Goal: Contribute content

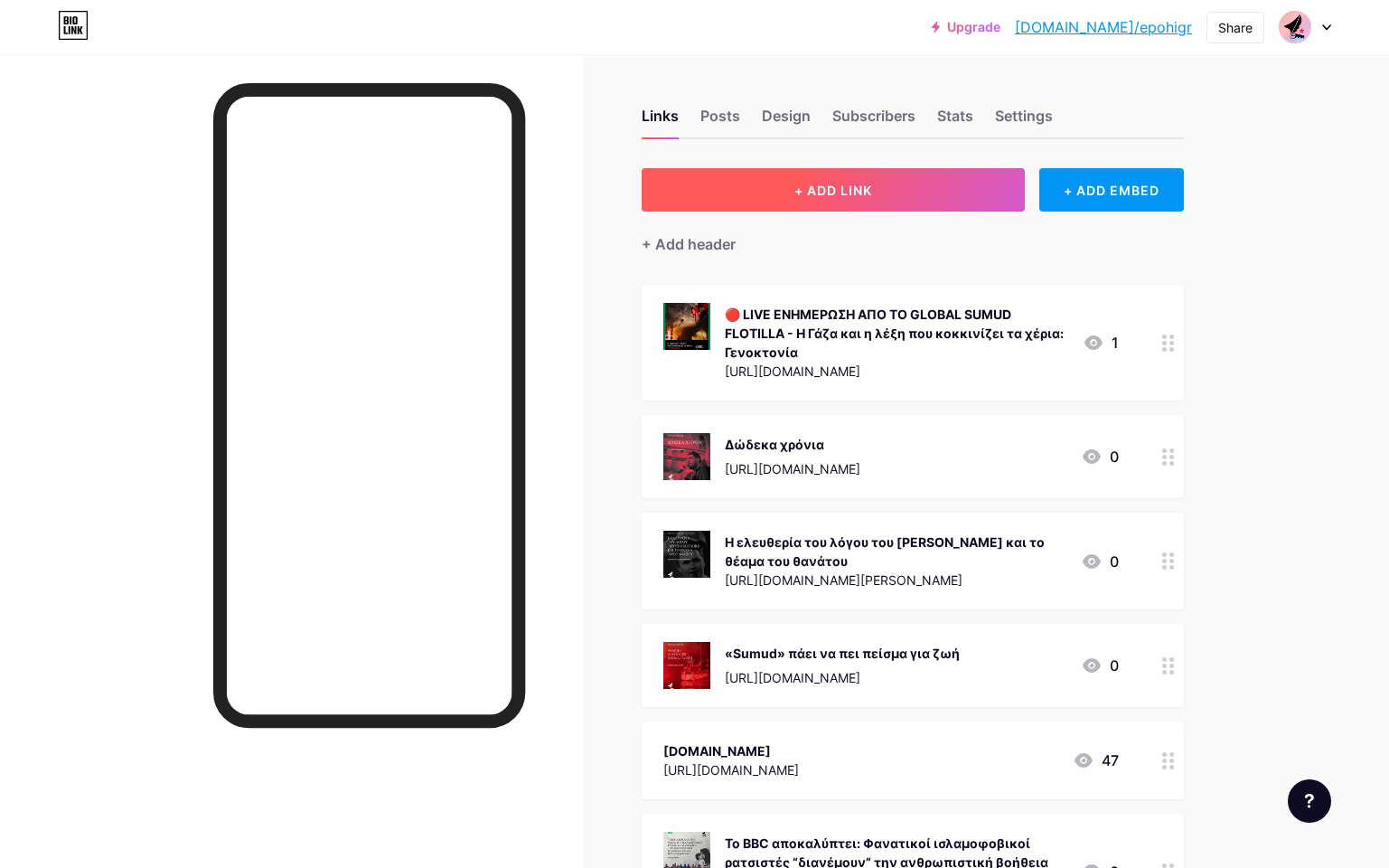
click at [899, 188] on button "+ ADD LINK" at bounding box center [833, 190] width 384 height 43
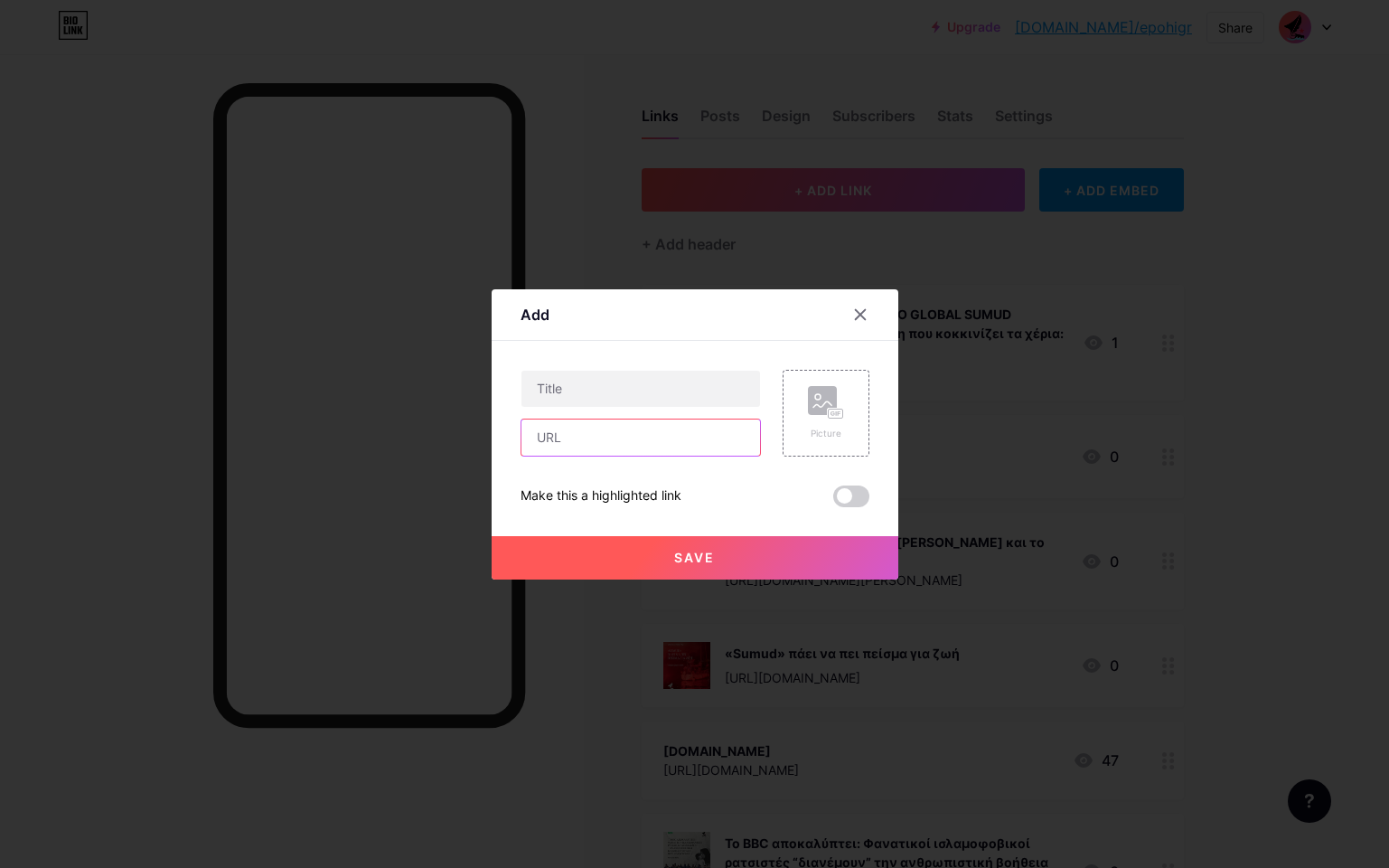
click at [611, 441] on input "text" at bounding box center [640, 437] width 238 height 36
paste input "[URL][DOMAIN_NAME]"
type input "[URL][DOMAIN_NAME]"
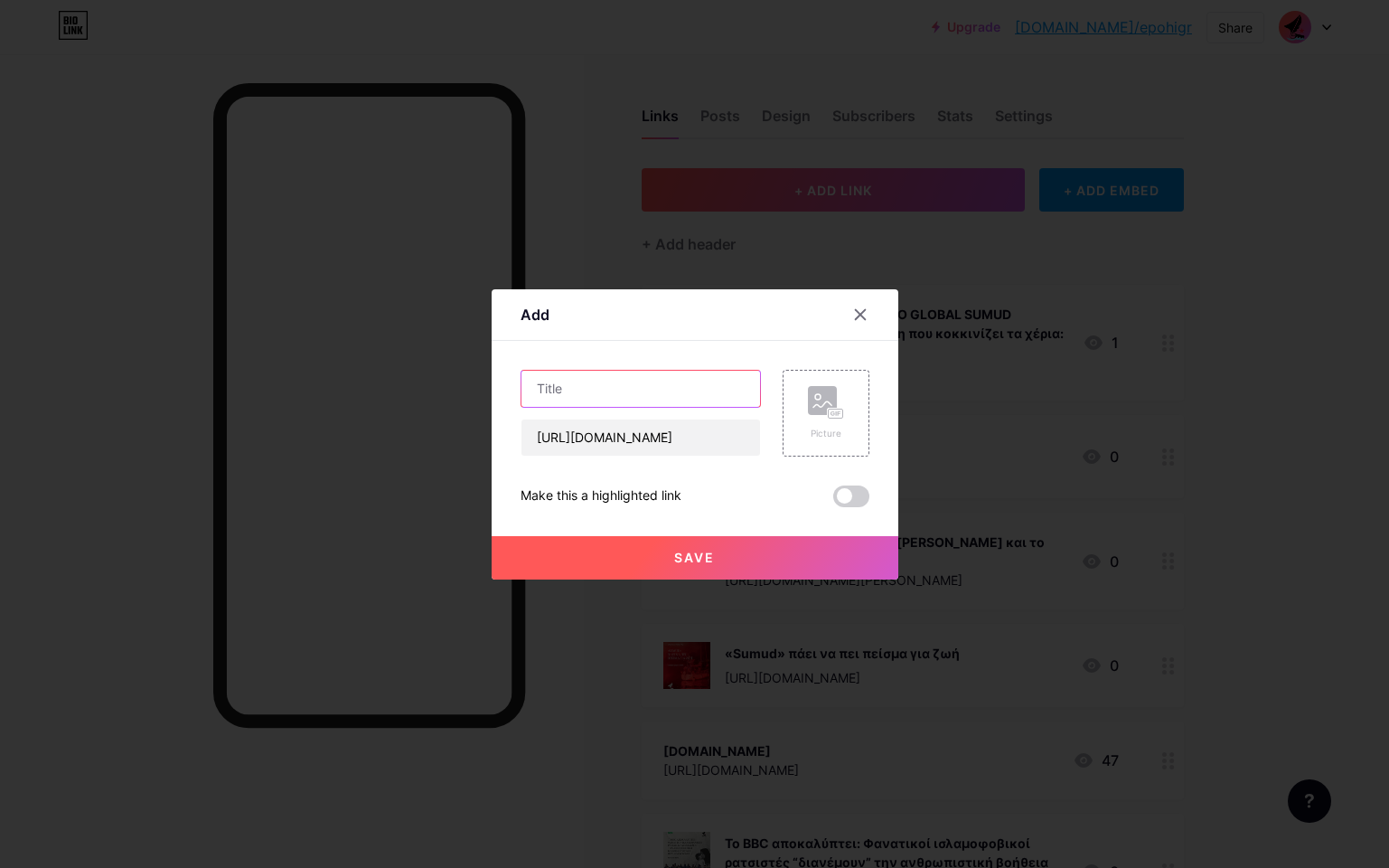
click at [560, 389] on input "text" at bounding box center [640, 388] width 238 height 36
paste input "«Ζαχαρία μου…»"
type input "«Ζαχαρία μου…»"
click at [835, 424] on div "Picture" at bounding box center [826, 413] width 36 height 54
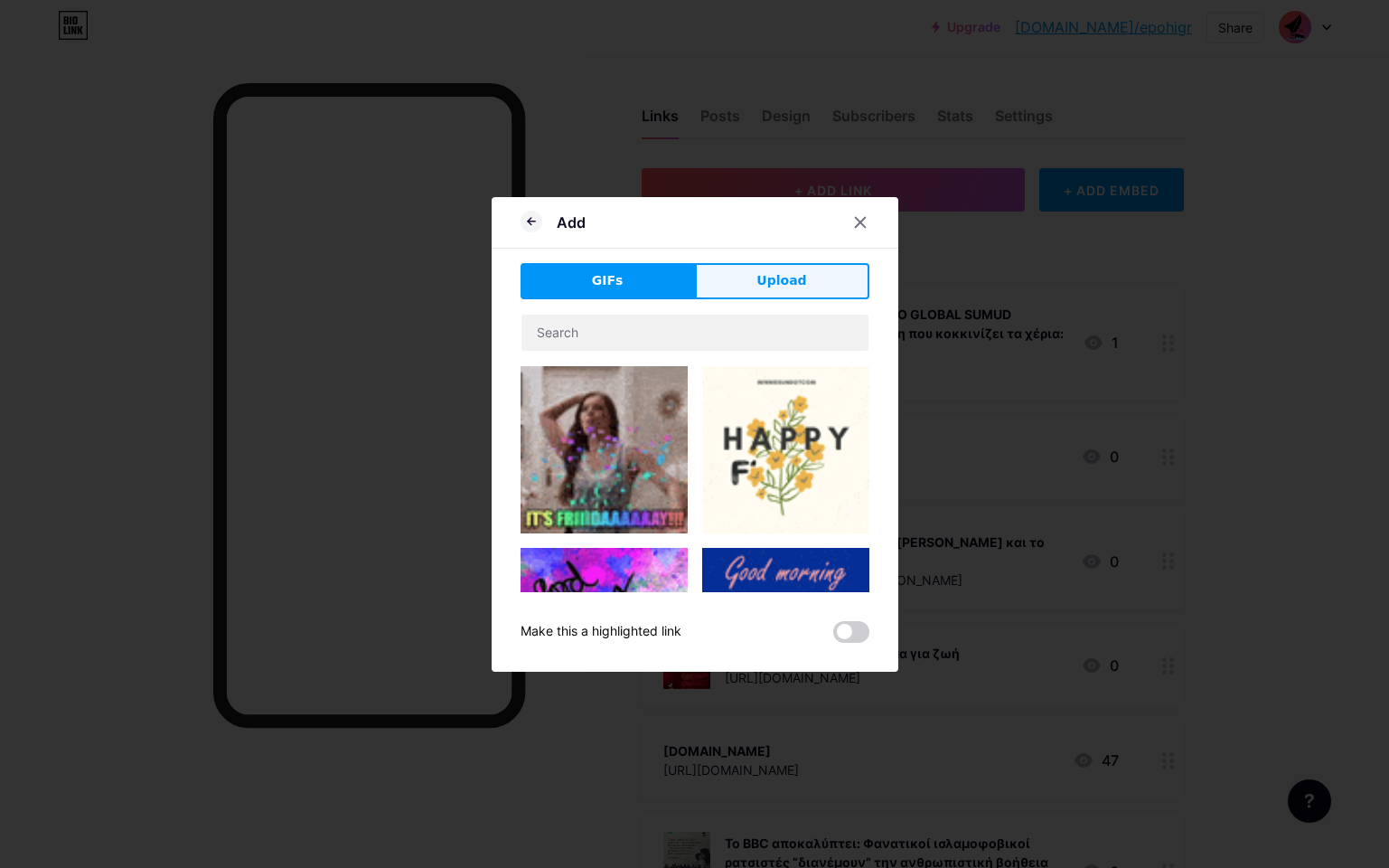
click at [817, 279] on button "Upload" at bounding box center [782, 281] width 174 height 36
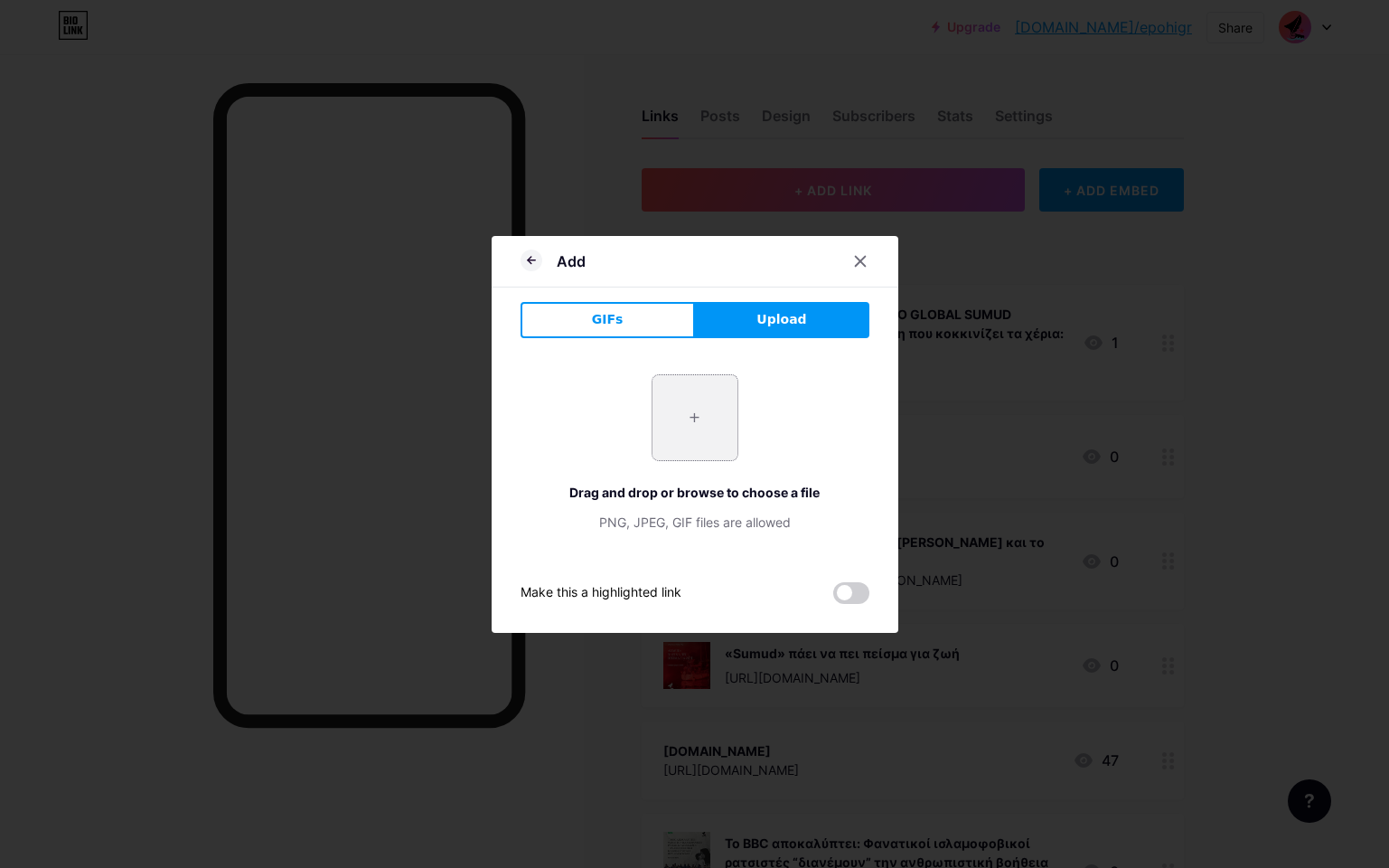
click at [702, 410] on input "file" at bounding box center [694, 418] width 85 height 85
type input "C:\fakepath\sh_[DATE]_!.png"
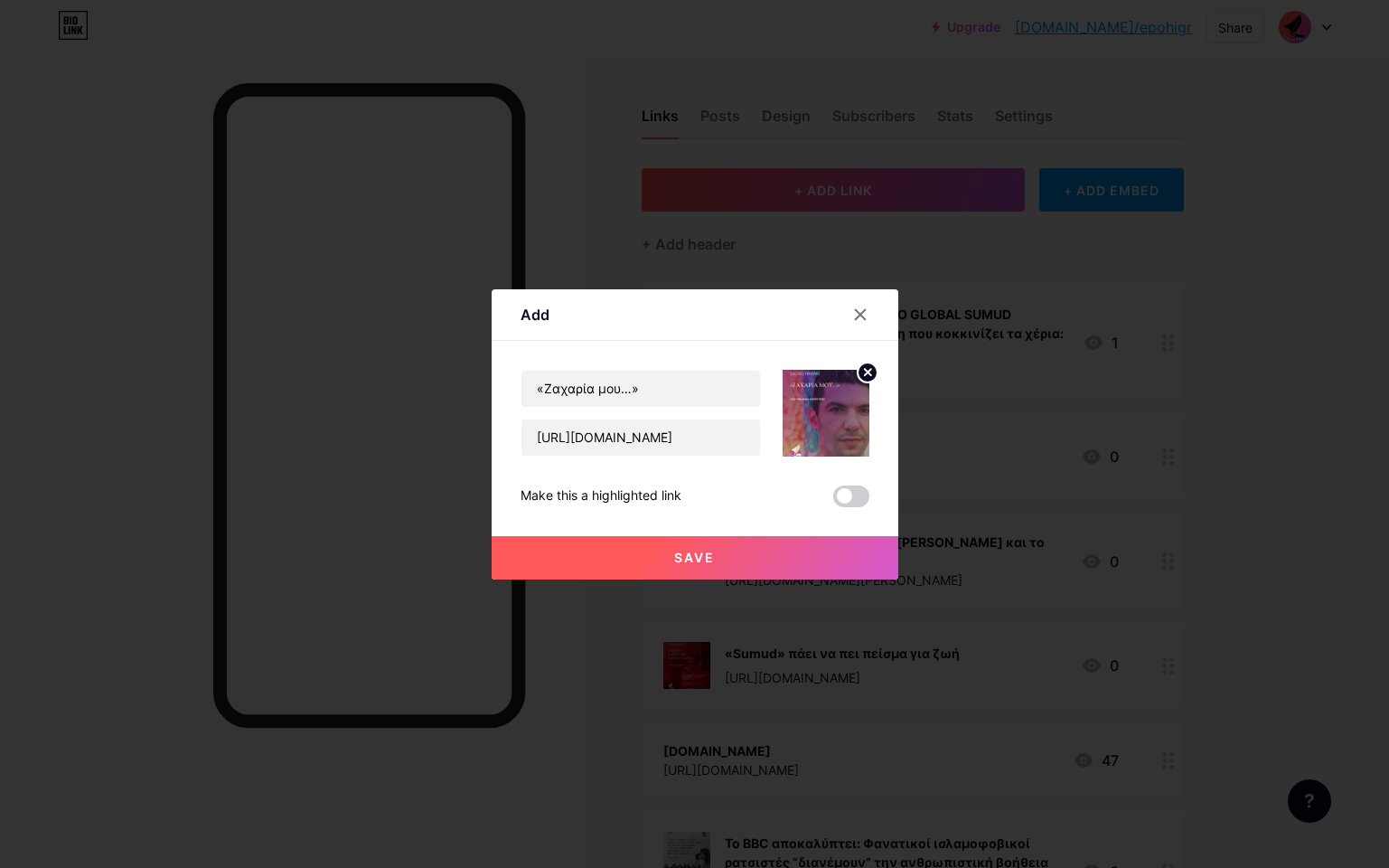
click at [720, 549] on button "Save" at bounding box center [694, 558] width 407 height 43
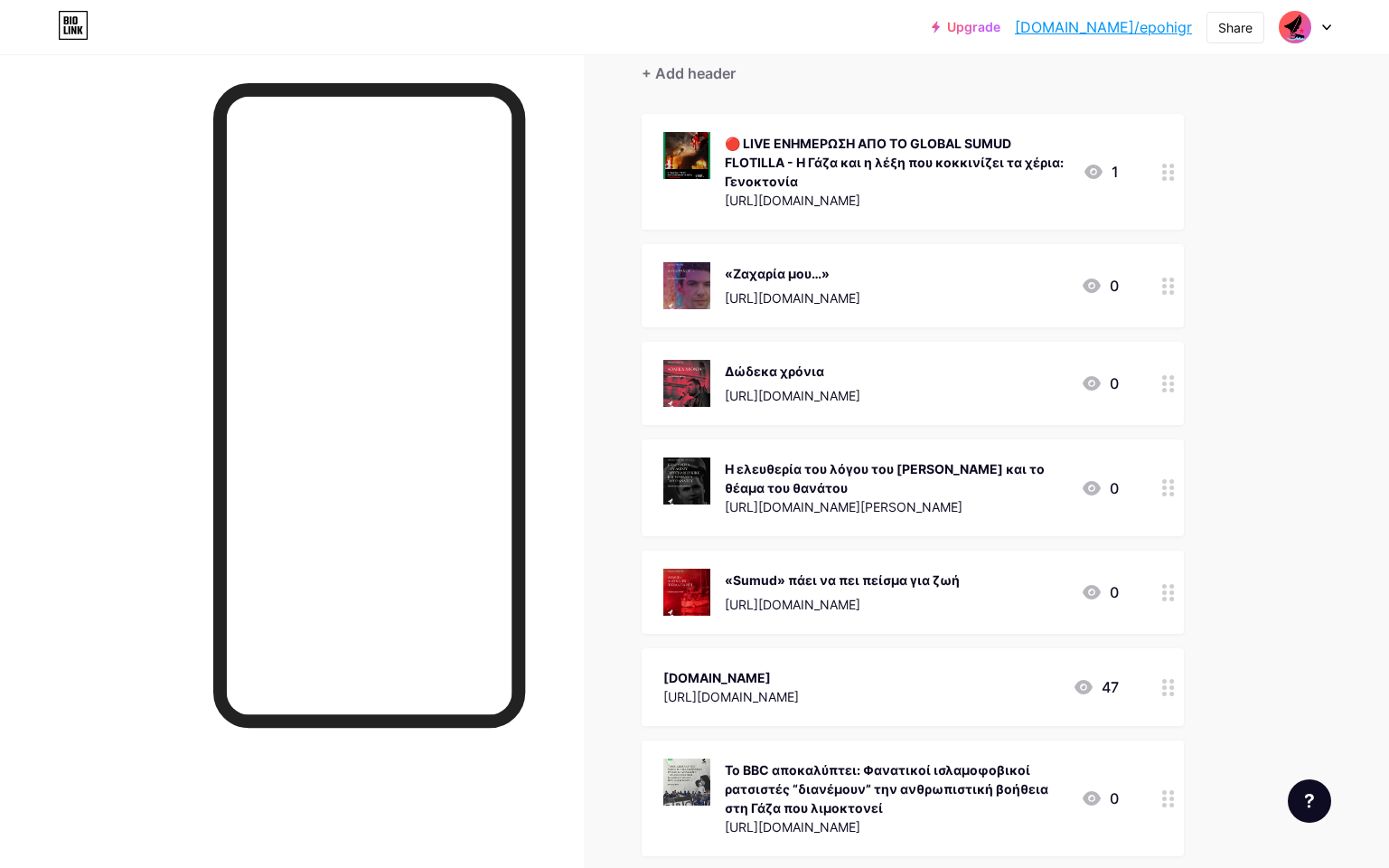
scroll to position [254, 0]
